Goal: Task Accomplishment & Management: Use online tool/utility

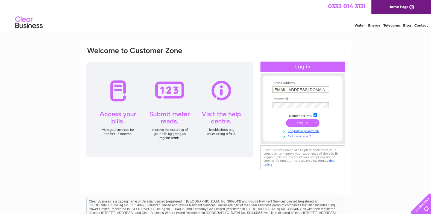
type input "[EMAIL_ADDRESS][DOMAIN_NAME]"
click at [297, 121] on input "submit" at bounding box center [303, 123] width 34 height 8
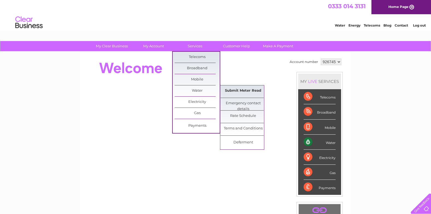
click at [242, 91] on link "Submit Meter Read" at bounding box center [243, 90] width 45 height 11
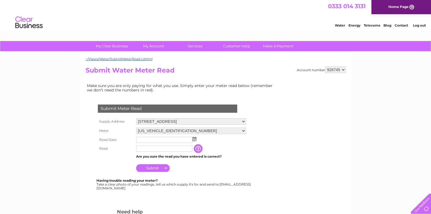
click at [152, 147] on input "text" at bounding box center [164, 148] width 56 height 6
type input "208"
click at [160, 168] on input "Submit" at bounding box center [153, 169] width 34 height 8
click at [147, 140] on input "text" at bounding box center [164, 140] width 56 height 6
click at [196, 139] on img at bounding box center [194, 139] width 4 height 4
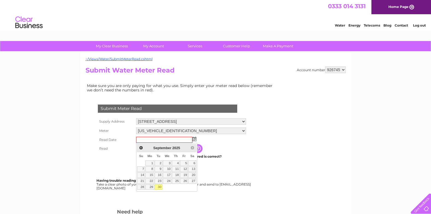
click at [159, 186] on link "30" at bounding box center [159, 186] width 8 height 5
type input "2025/09/30"
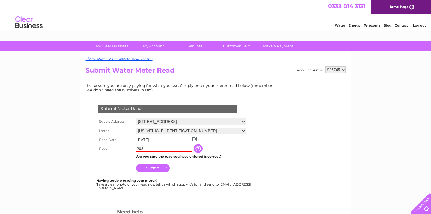
click at [157, 168] on input "Submit" at bounding box center [153, 168] width 34 height 8
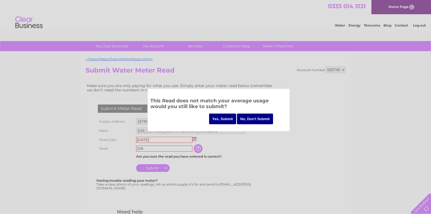
click at [225, 119] on input "Yes, Submit" at bounding box center [222, 118] width 27 height 11
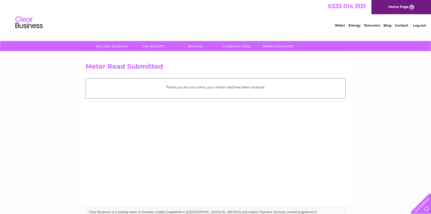
click at [416, 26] on link "Log out" at bounding box center [419, 25] width 13 height 4
